Goal: Task Accomplishment & Management: Use online tool/utility

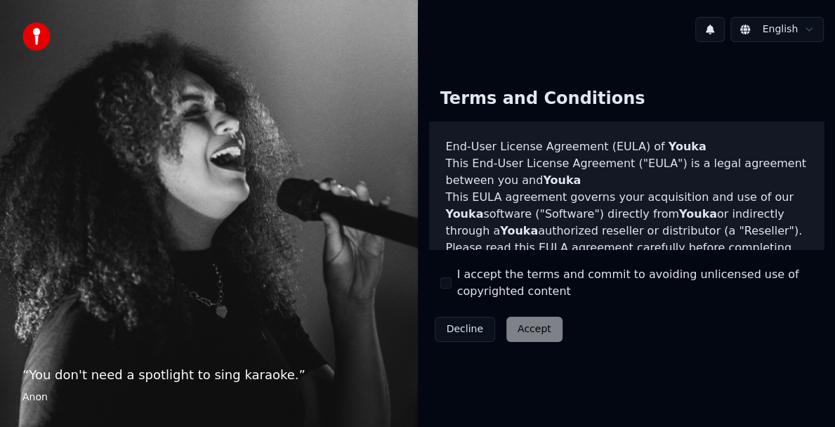
click at [448, 284] on button "I accept the terms and commit to avoiding unlicensed use of copyrighted content" at bounding box center [445, 282] width 11 height 11
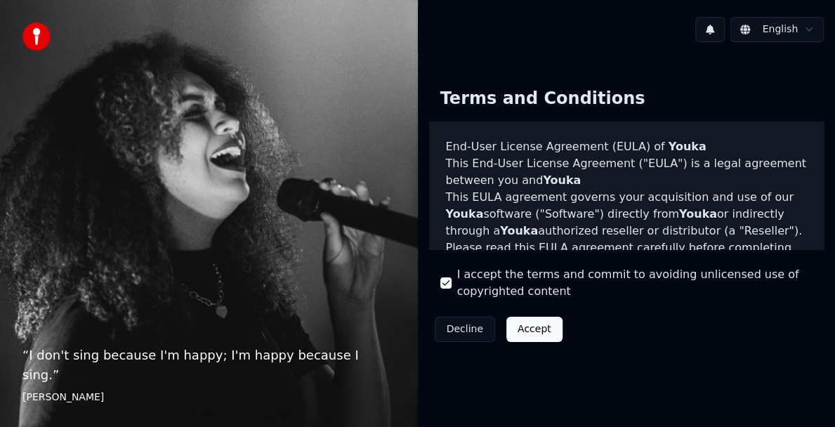
click at [520, 332] on button "Accept" at bounding box center [534, 329] width 56 height 25
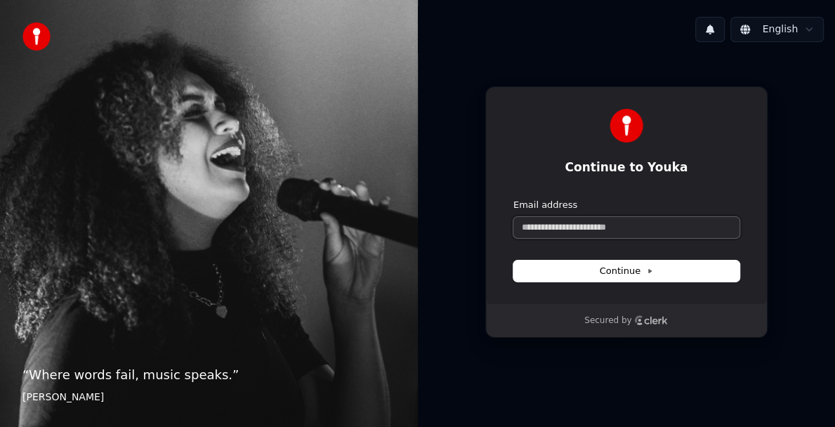
click at [639, 228] on input "Email address" at bounding box center [627, 227] width 226 height 21
type input "*"
click at [583, 266] on button "Continue" at bounding box center [627, 271] width 226 height 21
type input "**********"
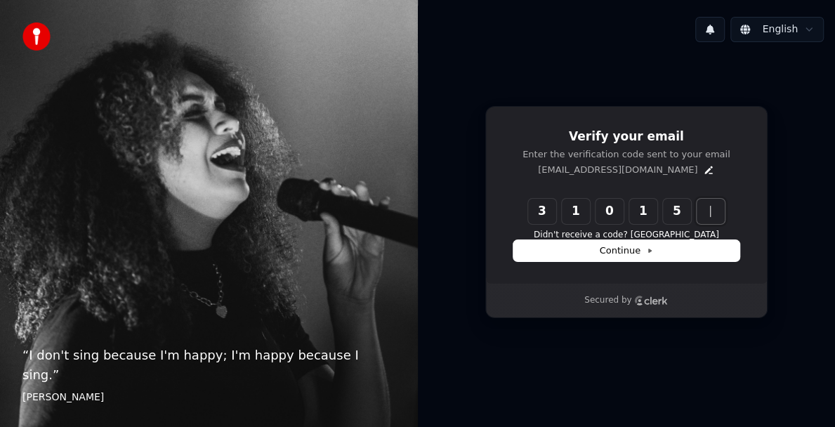
type input "******"
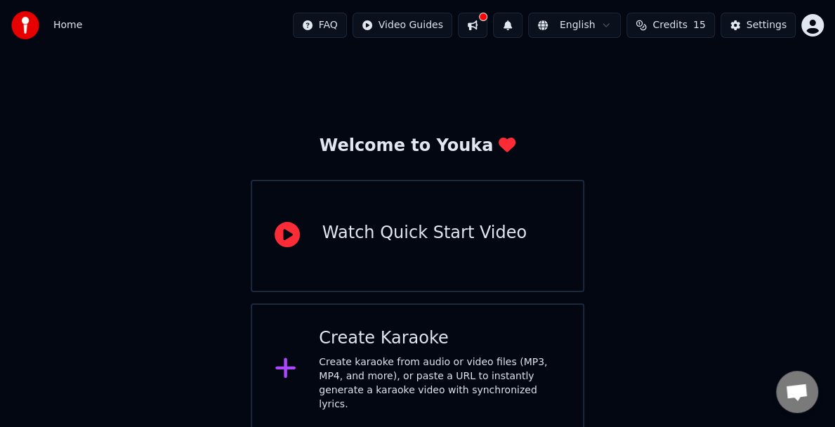
click at [292, 355] on div at bounding box center [286, 369] width 22 height 28
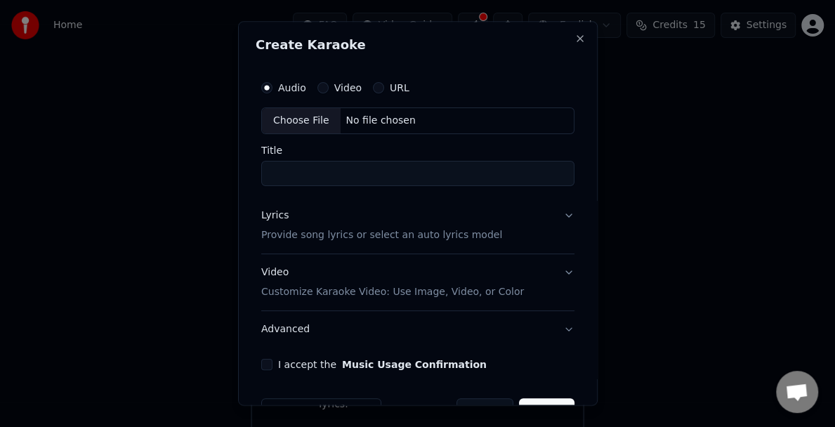
click at [319, 88] on button "Video" at bounding box center [322, 87] width 11 height 11
click at [261, 89] on div "Audio" at bounding box center [283, 87] width 45 height 11
click at [270, 89] on button "Audio" at bounding box center [266, 87] width 11 height 11
click at [301, 121] on div "Choose File" at bounding box center [301, 120] width 79 height 25
click at [308, 172] on input "Title" at bounding box center [417, 173] width 313 height 25
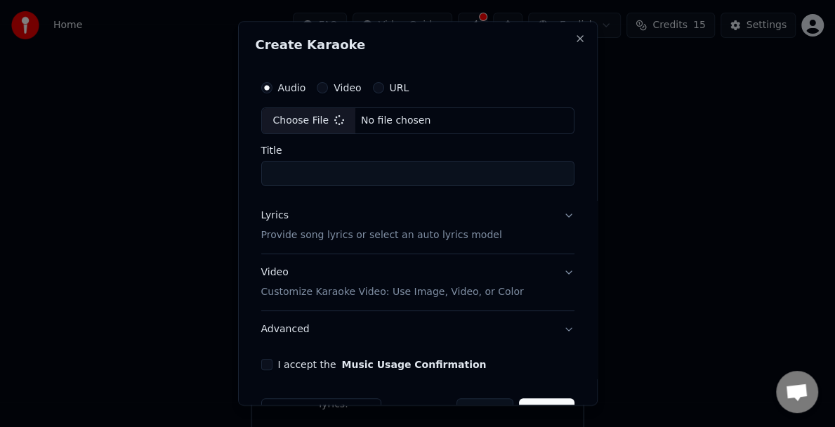
type input "**********"
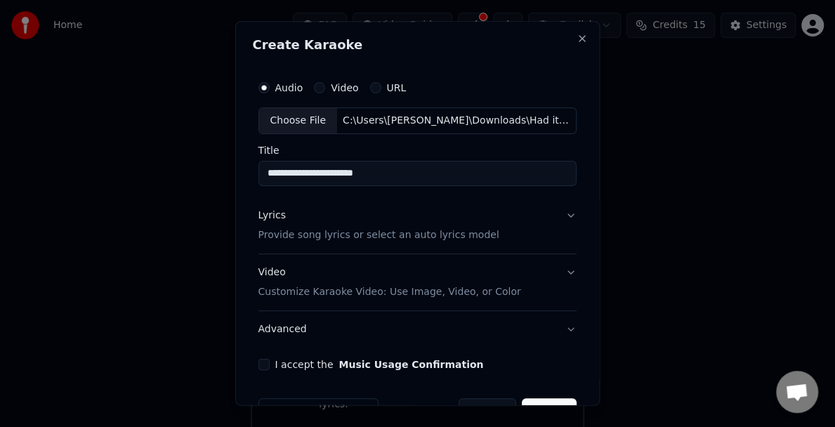
click at [561, 211] on button "Lyrics Provide song lyrics or select an auto lyrics model" at bounding box center [418, 225] width 319 height 56
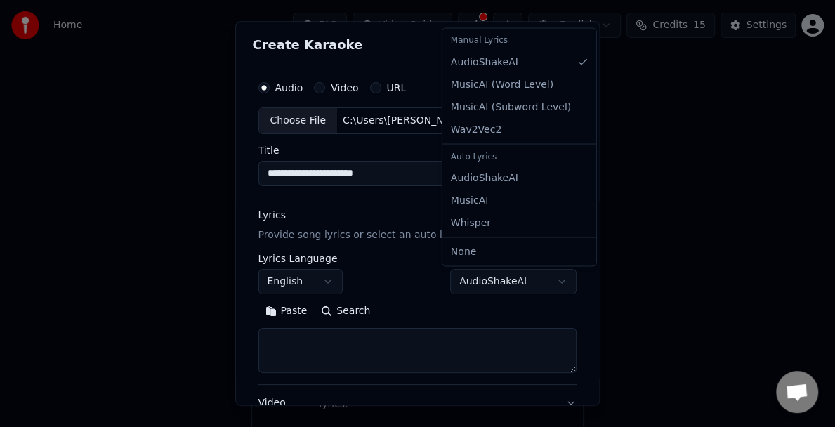
click at [509, 287] on body "**********" at bounding box center [417, 218] width 835 height 436
click at [521, 280] on body "**********" at bounding box center [417, 218] width 835 height 436
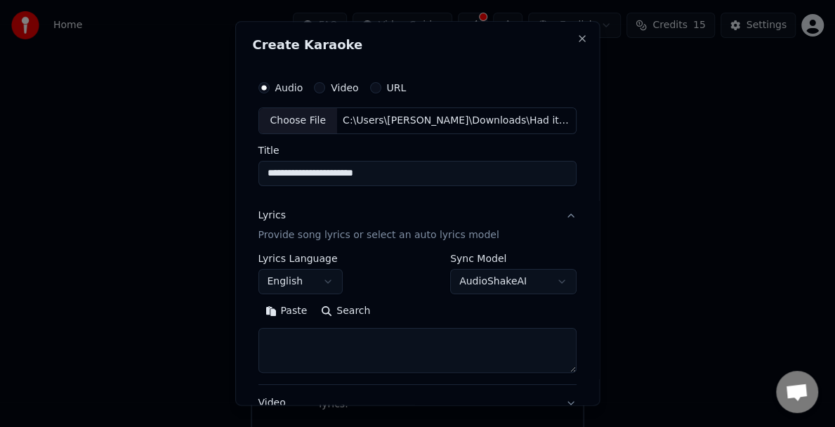
click at [328, 279] on button "English" at bounding box center [301, 281] width 84 height 25
click at [328, 279] on body "**********" at bounding box center [417, 218] width 835 height 436
click at [281, 341] on textarea at bounding box center [418, 350] width 319 height 45
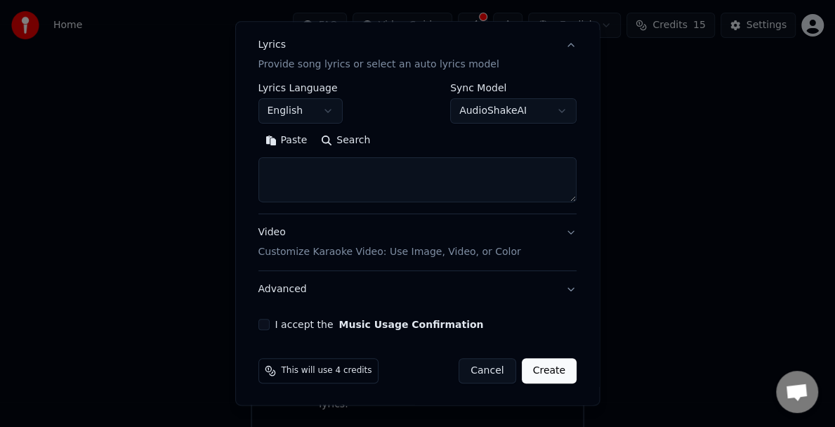
click at [284, 176] on textarea at bounding box center [418, 179] width 319 height 45
click at [562, 230] on button "Video Customize Karaoke Video: Use Image, Video, or Color" at bounding box center [418, 242] width 319 height 56
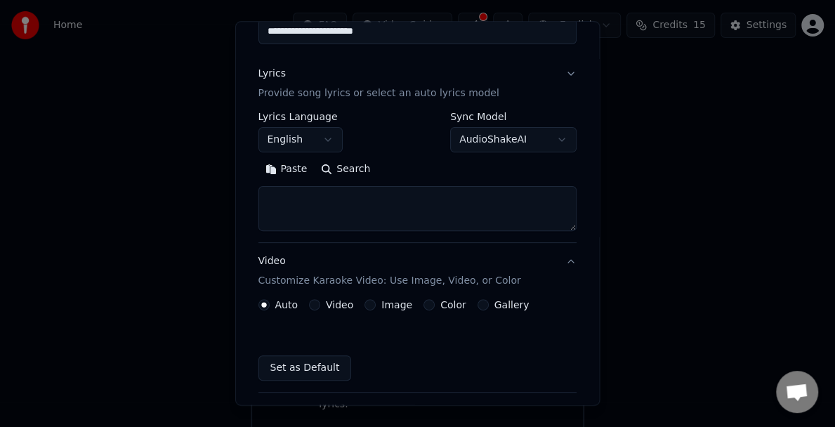
scroll to position [133, 0]
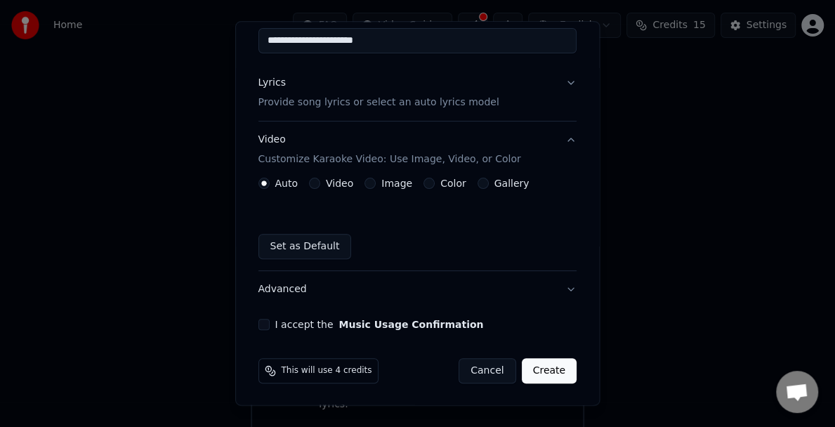
click at [556, 139] on button "Video Customize Karaoke Video: Use Image, Video, or Color" at bounding box center [418, 150] width 319 height 56
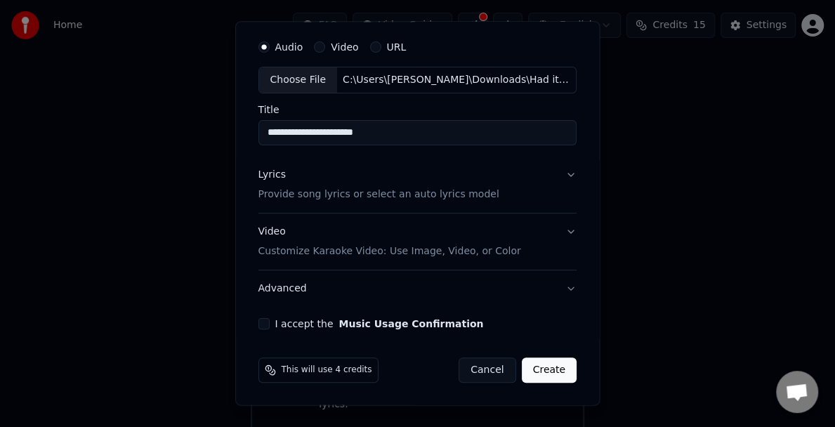
click at [299, 197] on p "Provide song lyrics or select an auto lyrics model" at bounding box center [379, 195] width 241 height 14
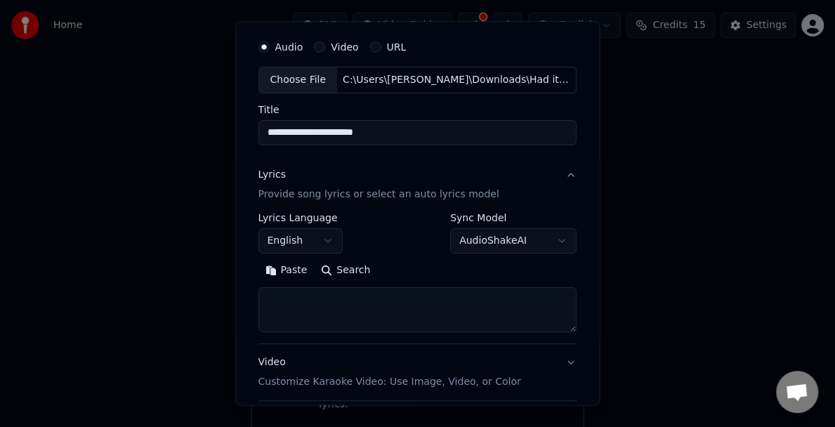
click at [278, 301] on textarea at bounding box center [418, 309] width 319 height 45
click at [537, 235] on button "AudioShakeAI" at bounding box center [513, 240] width 126 height 25
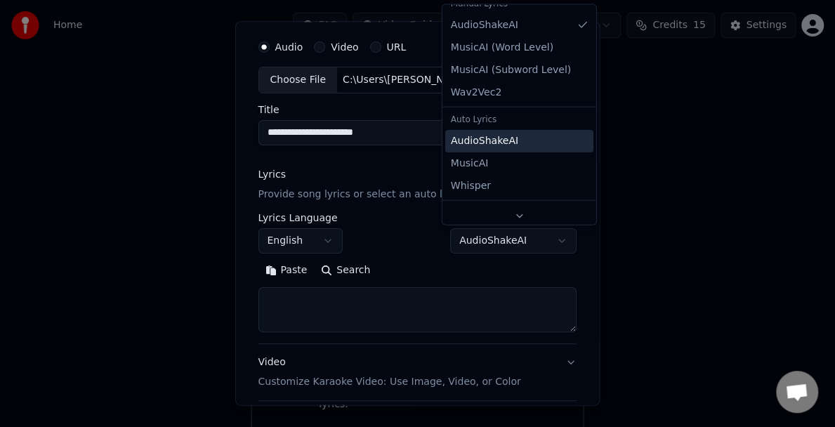
scroll to position [0, 0]
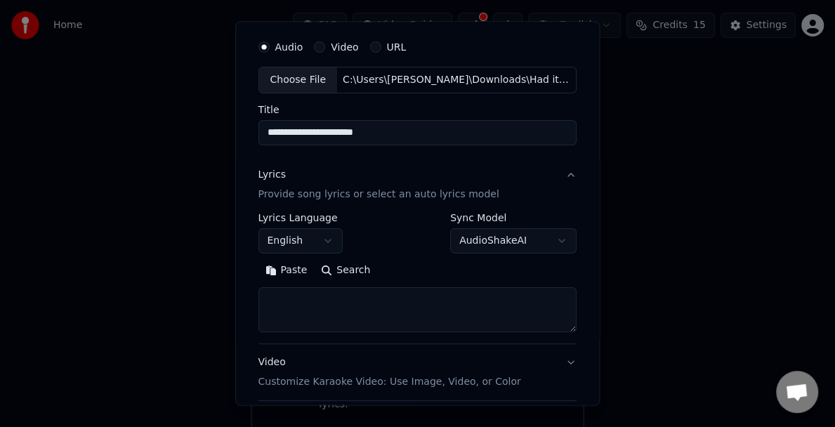
click at [274, 301] on textarea at bounding box center [418, 309] width 319 height 45
paste textarea "**********"
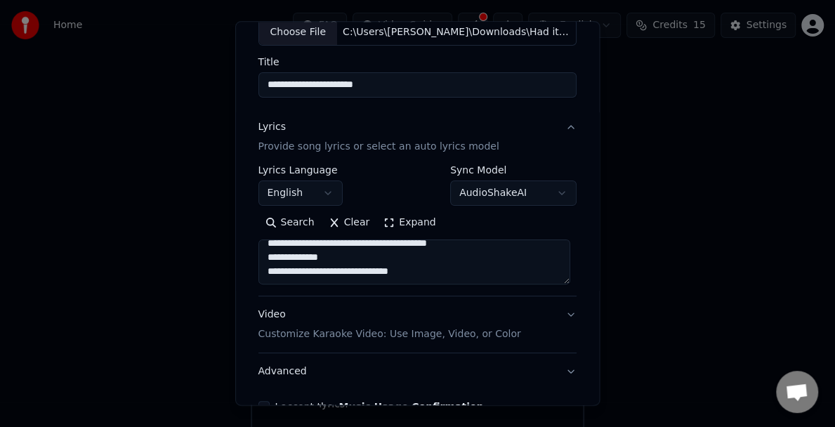
scroll to position [111, 0]
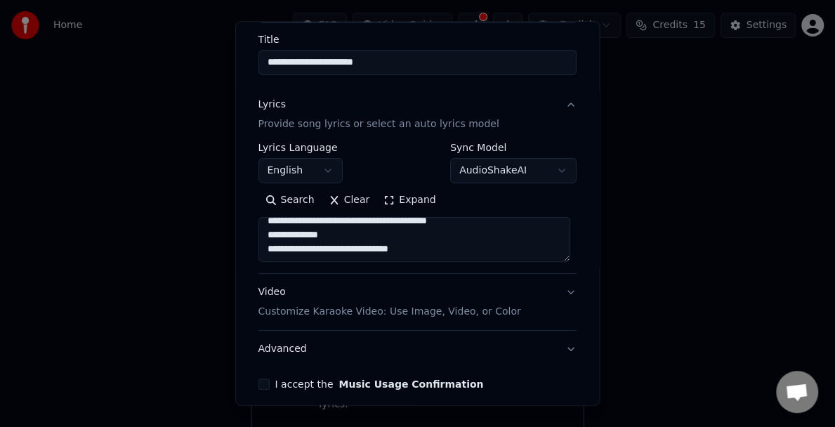
type textarea "**********"
click at [383, 194] on button "Expand" at bounding box center [410, 200] width 66 height 22
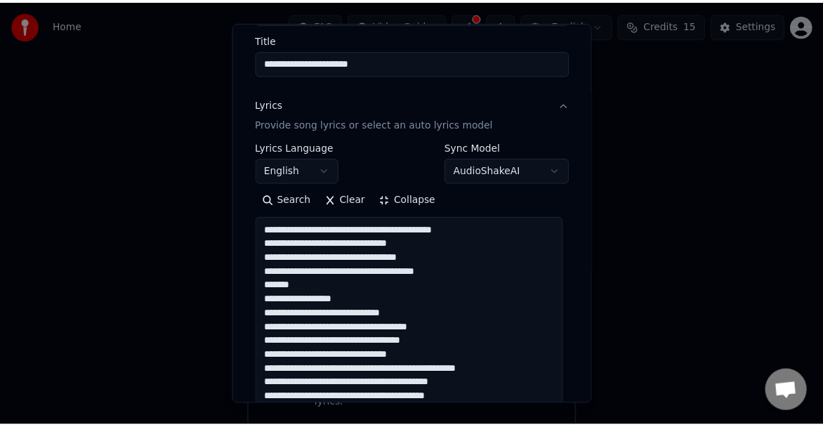
scroll to position [362, 0]
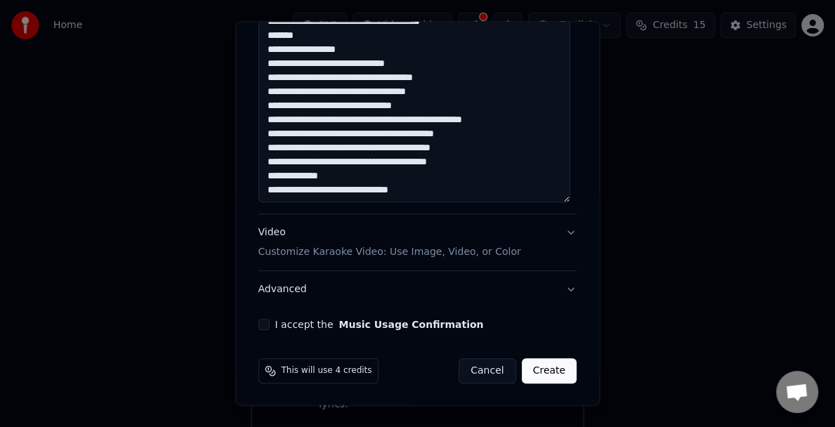
click at [261, 322] on button "I accept the Music Usage Confirmation" at bounding box center [264, 324] width 11 height 11
click at [541, 374] on button "Create" at bounding box center [549, 370] width 55 height 25
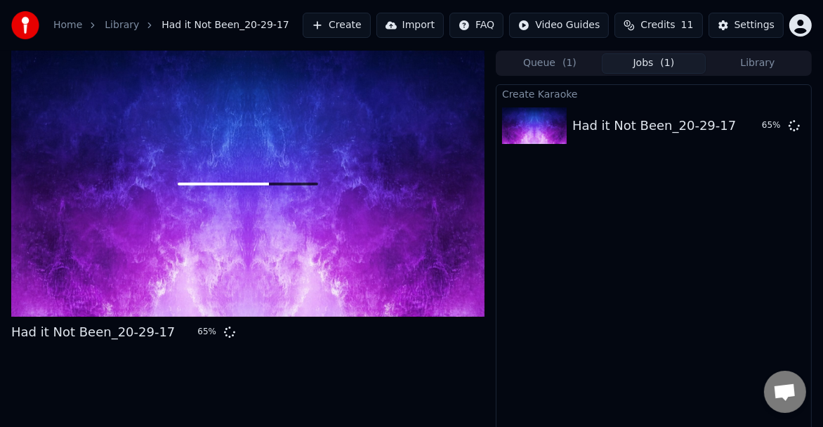
drag, startPoint x: 176, startPoint y: 267, endPoint x: 299, endPoint y: 229, distance: 128.7
click at [431, 191] on div at bounding box center [247, 184] width 473 height 266
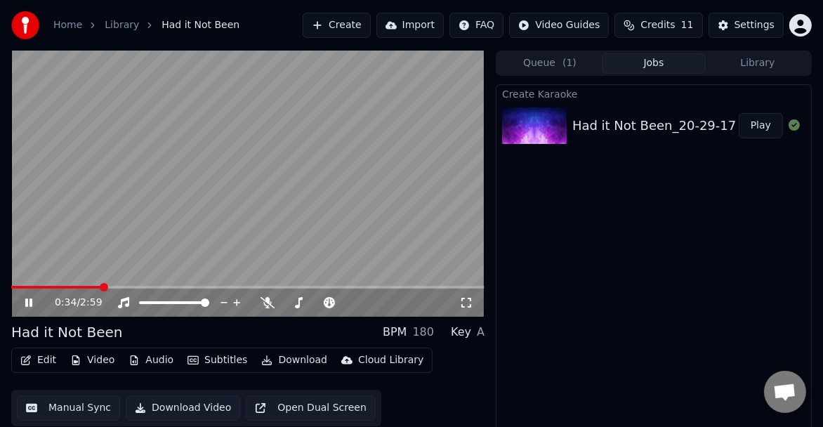
click at [26, 301] on icon at bounding box center [28, 303] width 7 height 8
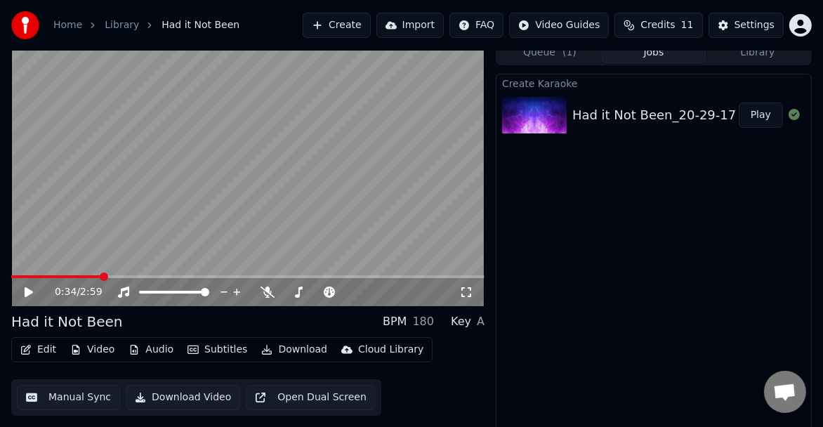
scroll to position [20, 0]
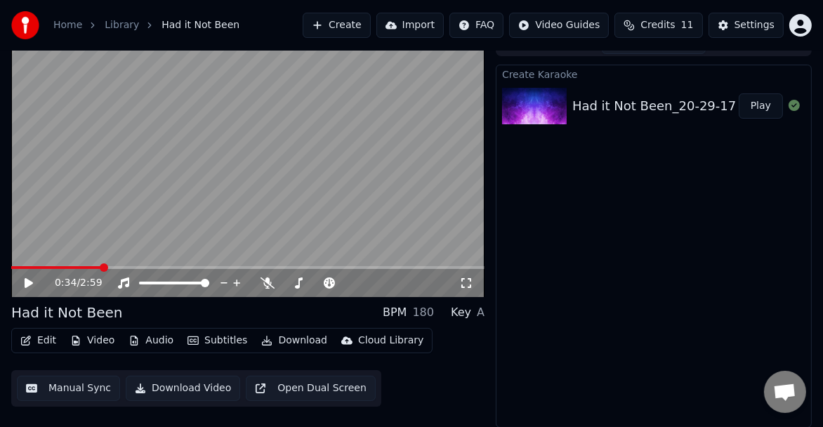
click at [429, 26] on button "Import" at bounding box center [410, 25] width 67 height 25
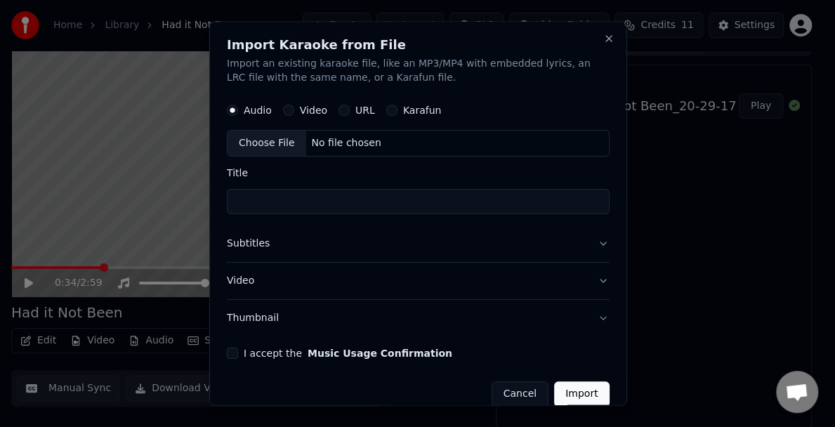
click at [510, 395] on button "Cancel" at bounding box center [519, 393] width 57 height 25
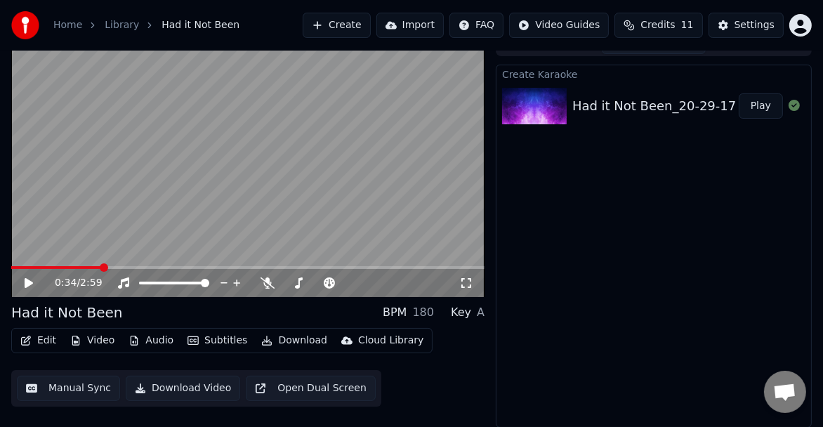
click at [147, 389] on button "Download Video" at bounding box center [183, 388] width 115 height 25
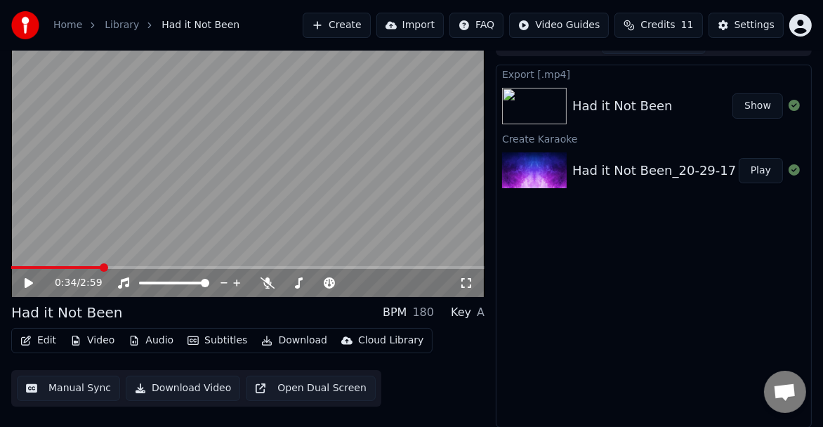
click at [746, 107] on button "Show" at bounding box center [758, 105] width 51 height 25
